Goal: Task Accomplishment & Management: Complete application form

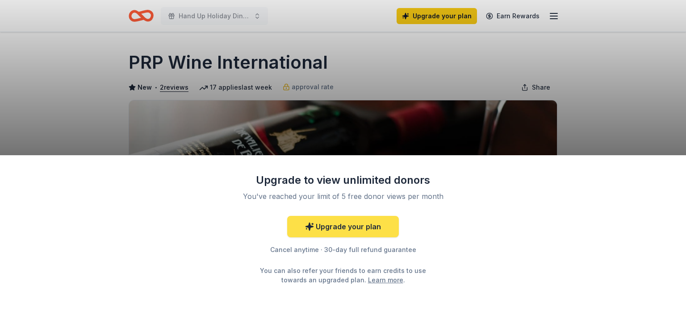
click at [326, 228] on link "Upgrade your plan" at bounding box center [343, 226] width 112 height 21
click at [348, 226] on link "Upgrade your plan" at bounding box center [343, 226] width 112 height 21
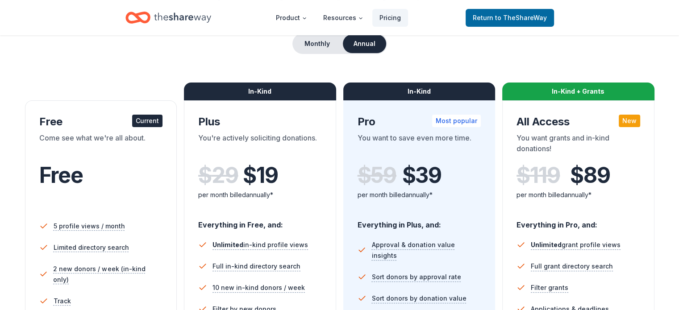
scroll to position [91, 0]
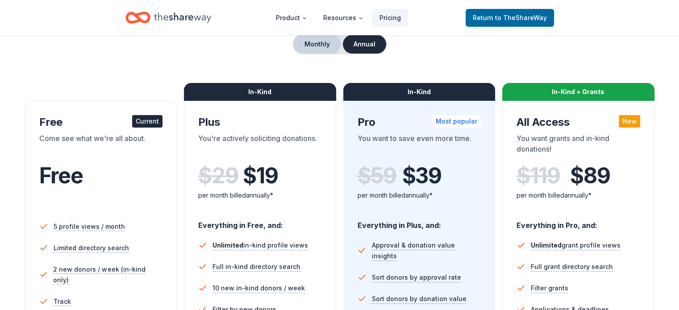
click at [315, 44] on button "Monthly" at bounding box center [317, 44] width 48 height 19
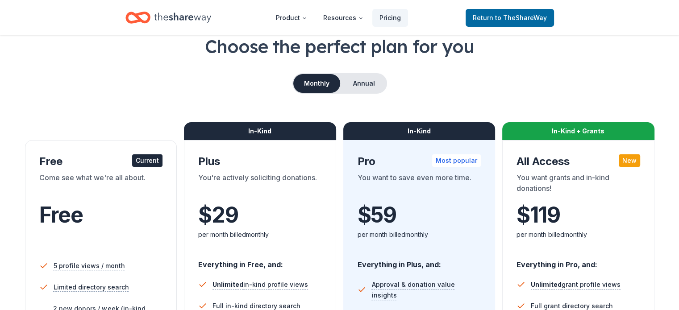
scroll to position [41, 0]
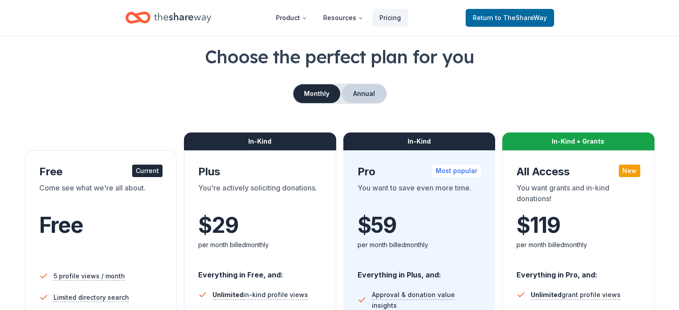
click at [357, 98] on button "Annual" at bounding box center [364, 93] width 44 height 19
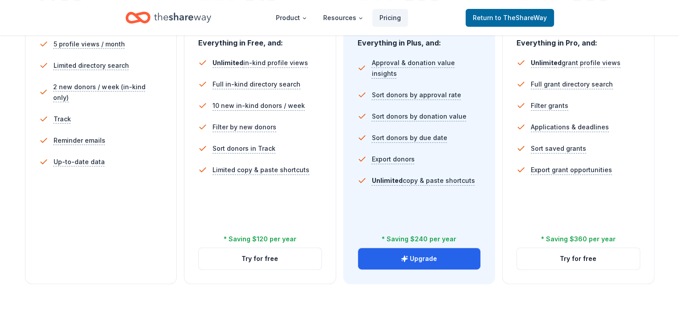
scroll to position [272, 0]
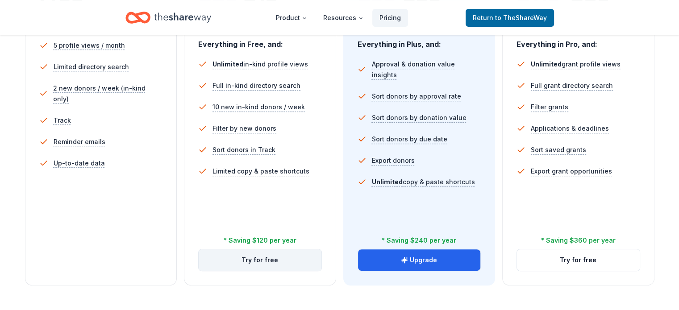
click at [245, 250] on button "Try for free" at bounding box center [260, 260] width 123 height 21
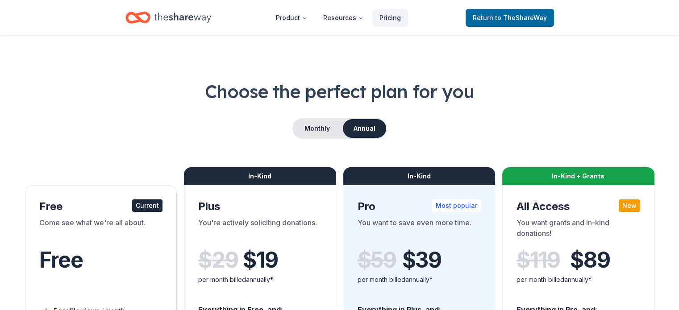
scroll to position [3, 0]
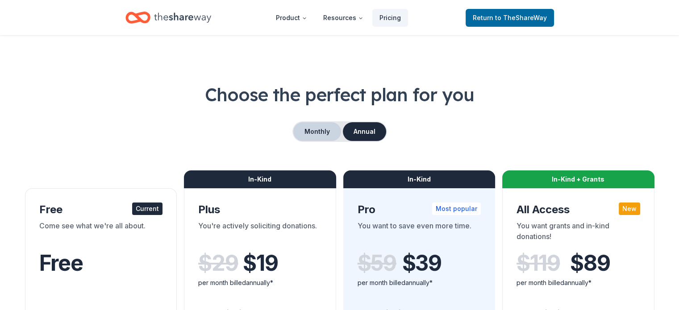
click at [310, 130] on button "Monthly" at bounding box center [317, 131] width 48 height 19
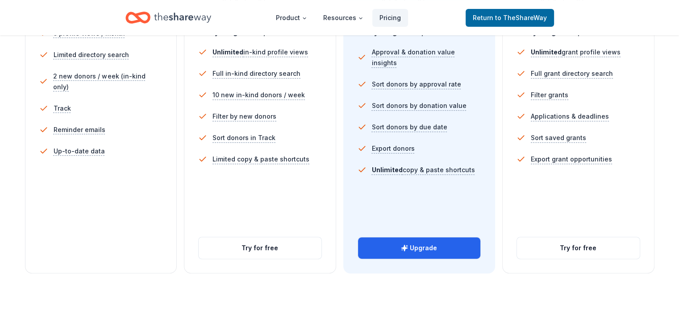
scroll to position [286, 0]
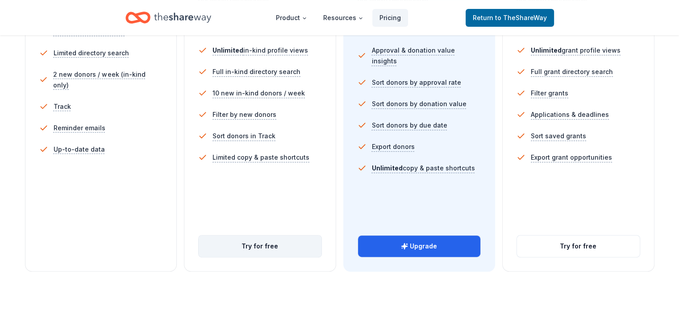
click at [254, 236] on button "Try for free" at bounding box center [260, 246] width 123 height 21
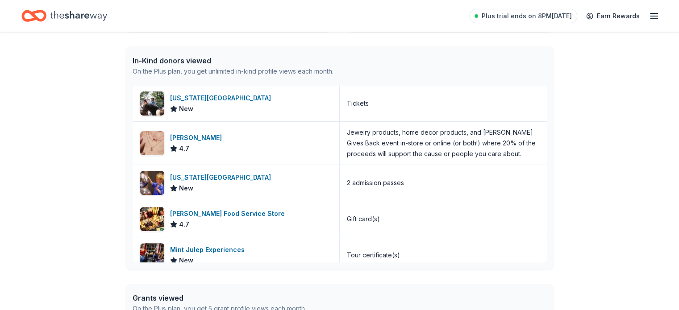
scroll to position [223, 0]
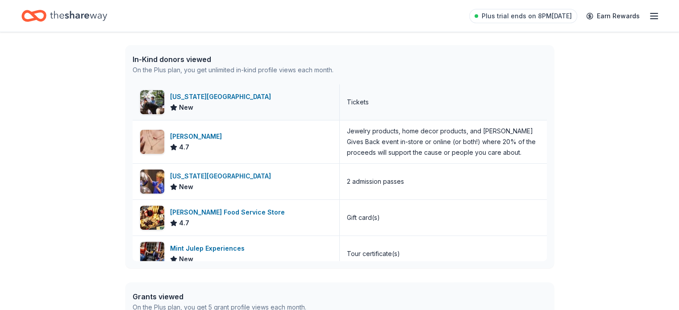
click at [204, 93] on div "Kentucky Horse Park" at bounding box center [222, 97] width 105 height 11
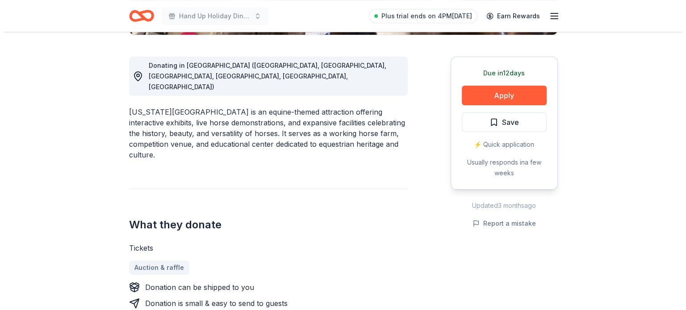
scroll to position [250, 0]
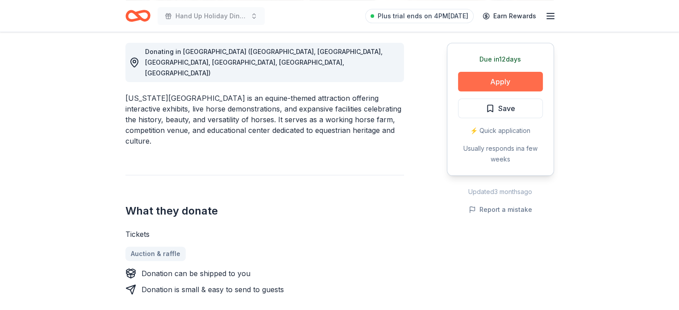
click at [494, 85] on button "Apply" at bounding box center [500, 82] width 85 height 20
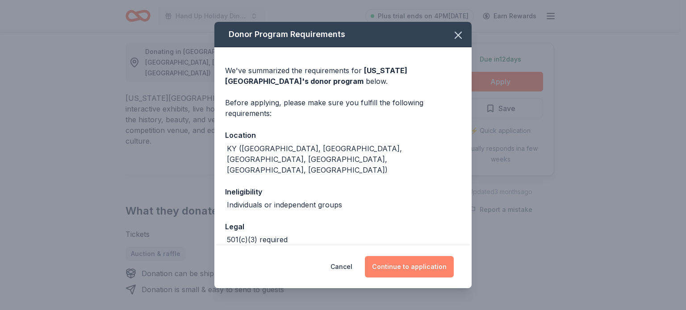
click at [419, 268] on button "Continue to application" at bounding box center [409, 266] width 89 height 21
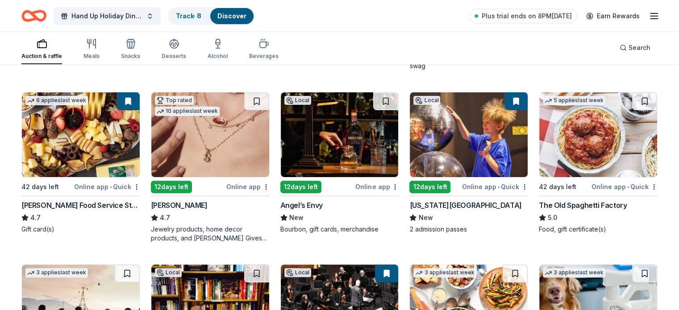
scroll to position [247, 0]
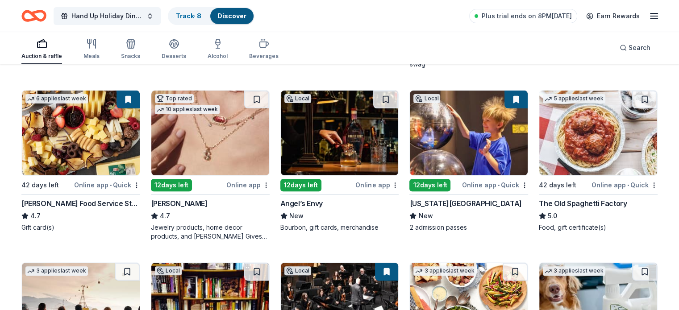
click at [579, 139] on img at bounding box center [599, 133] width 118 height 85
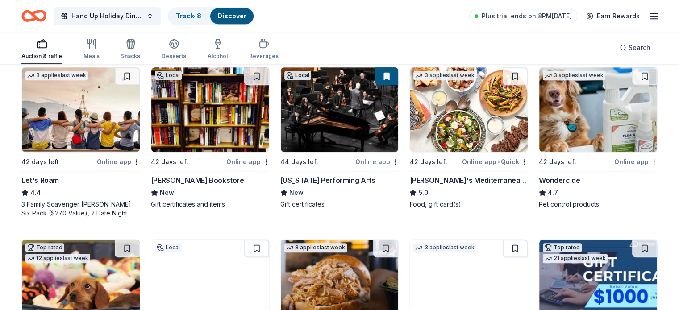
scroll to position [439, 0]
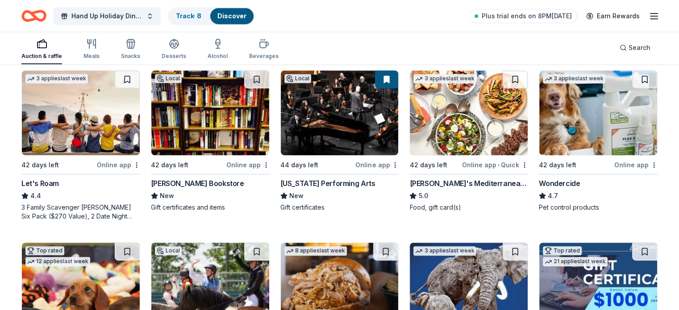
click at [51, 181] on div "Let's Roam" at bounding box center [40, 183] width 38 height 11
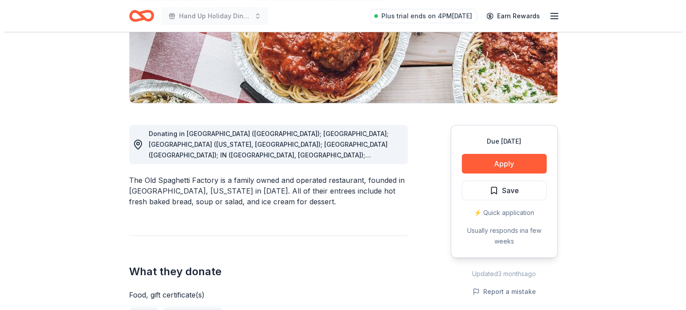
scroll to position [168, 0]
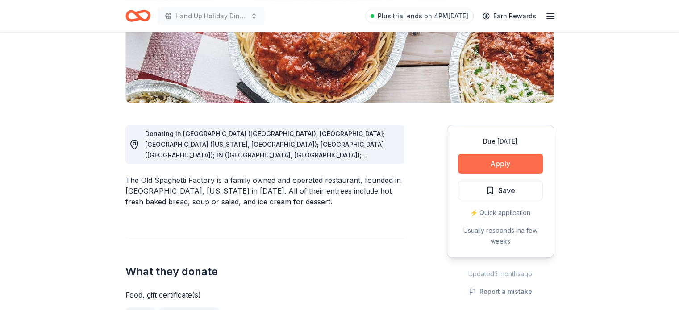
click at [519, 168] on button "Apply" at bounding box center [500, 164] width 85 height 20
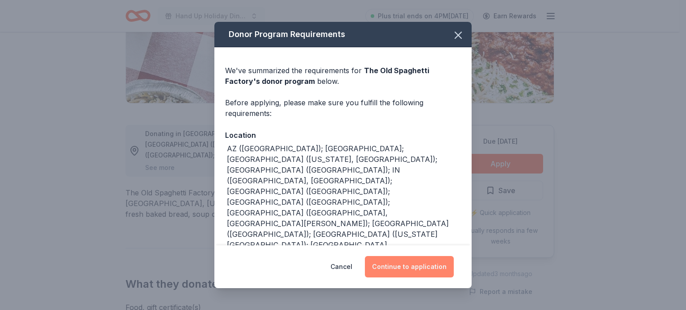
click at [410, 268] on button "Continue to application" at bounding box center [409, 266] width 89 height 21
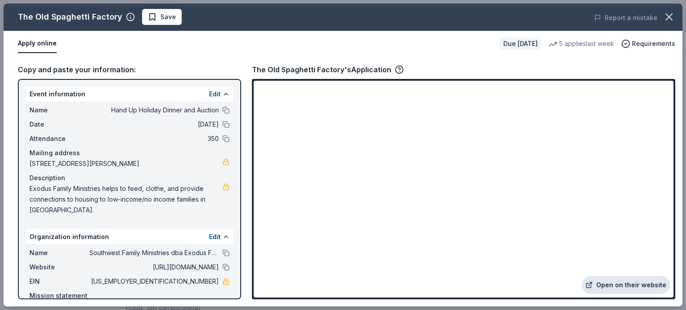
click at [613, 285] on link "Open on their website" at bounding box center [626, 285] width 88 height 18
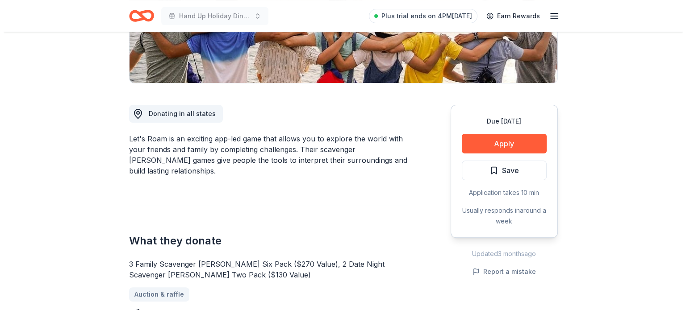
scroll to position [179, 0]
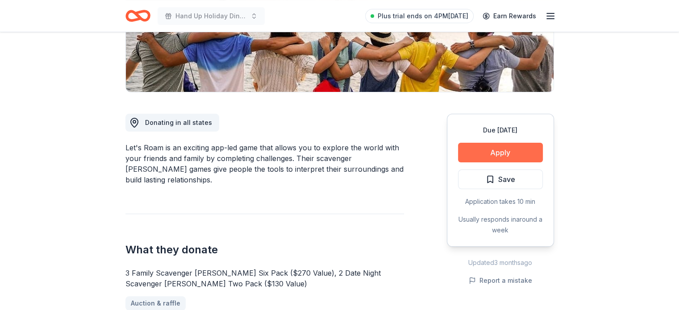
click at [531, 149] on button "Apply" at bounding box center [500, 153] width 85 height 20
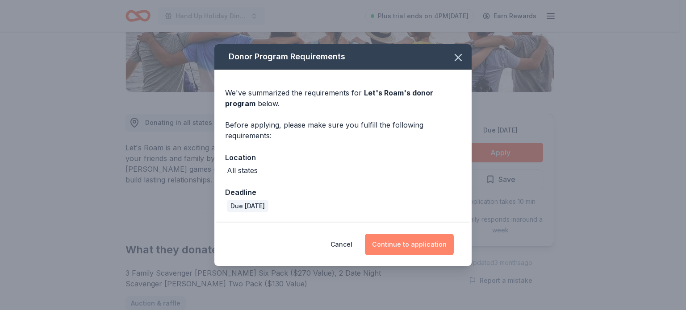
click at [385, 243] on button "Continue to application" at bounding box center [409, 244] width 89 height 21
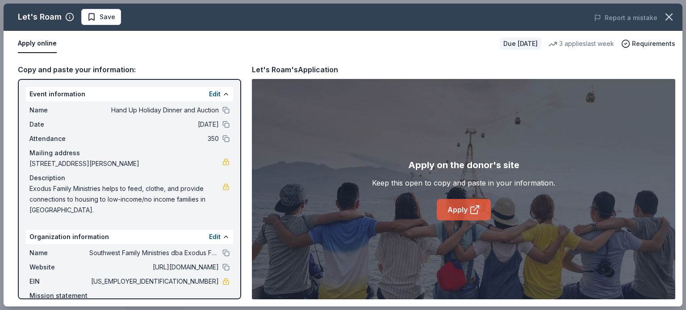
click at [464, 205] on link "Apply" at bounding box center [464, 209] width 54 height 21
